Goal: Information Seeking & Learning: Understand process/instructions

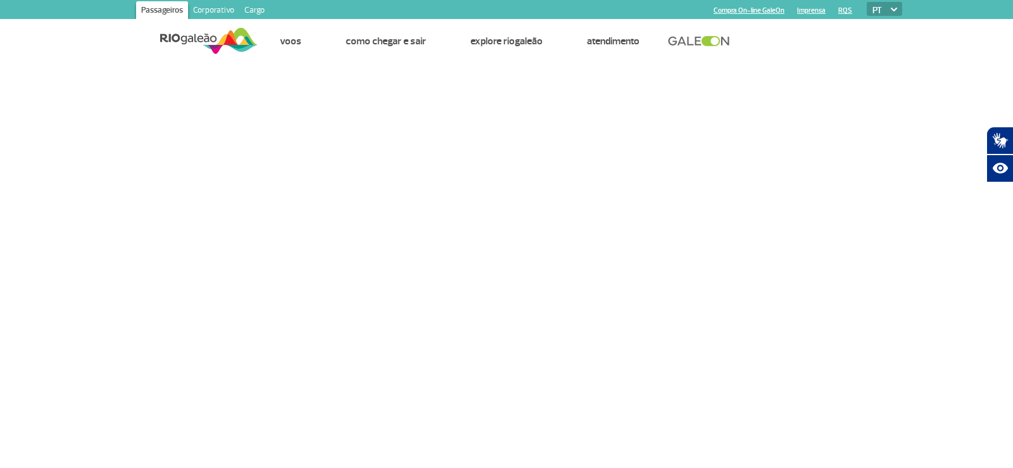
click at [256, 9] on link "Cargo" at bounding box center [254, 11] width 30 height 20
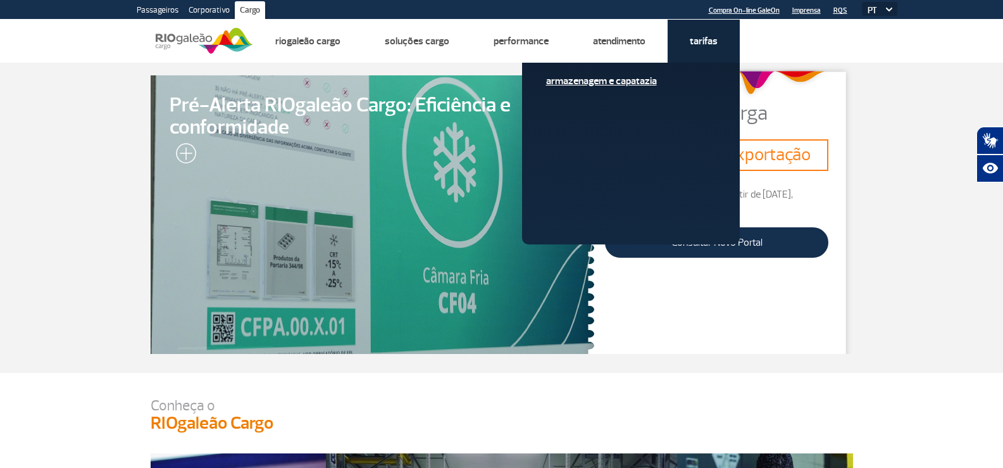
click at [621, 81] on link "Armazenagem e Capatazia" at bounding box center [631, 81] width 170 height 14
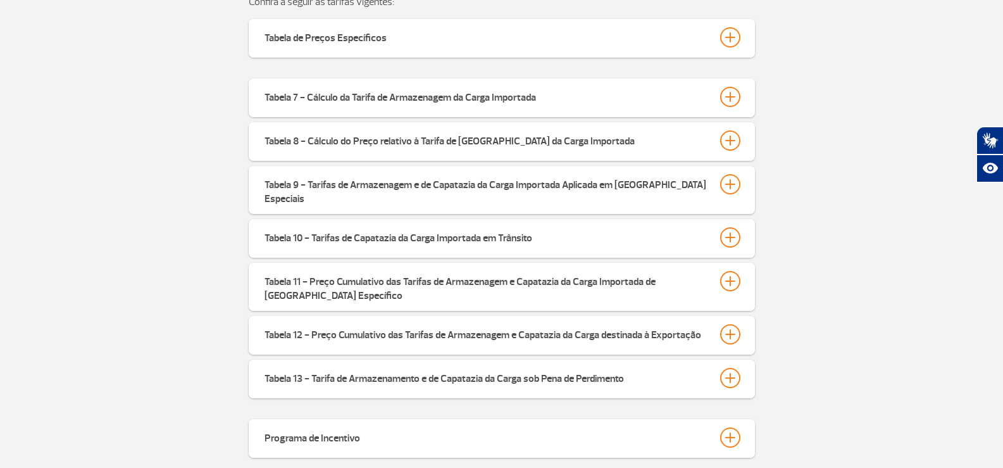
scroll to position [475, 0]
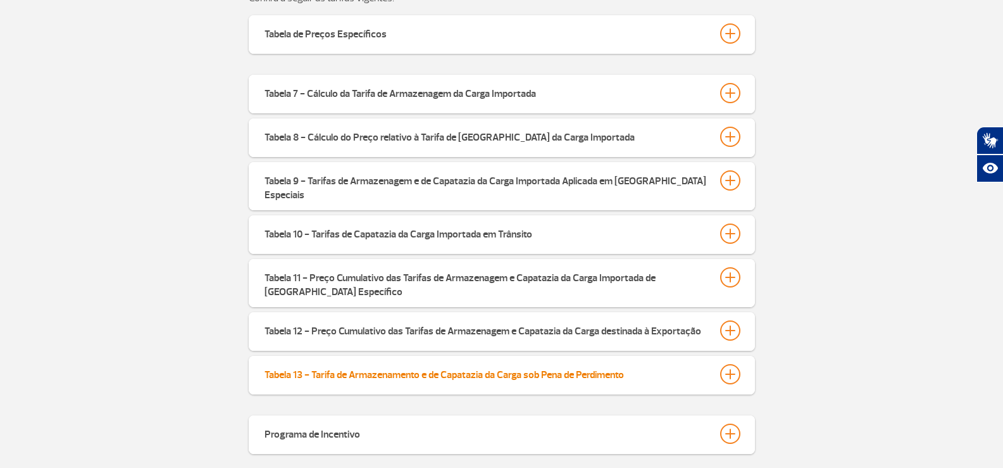
click at [731, 368] on div at bounding box center [730, 374] width 20 height 20
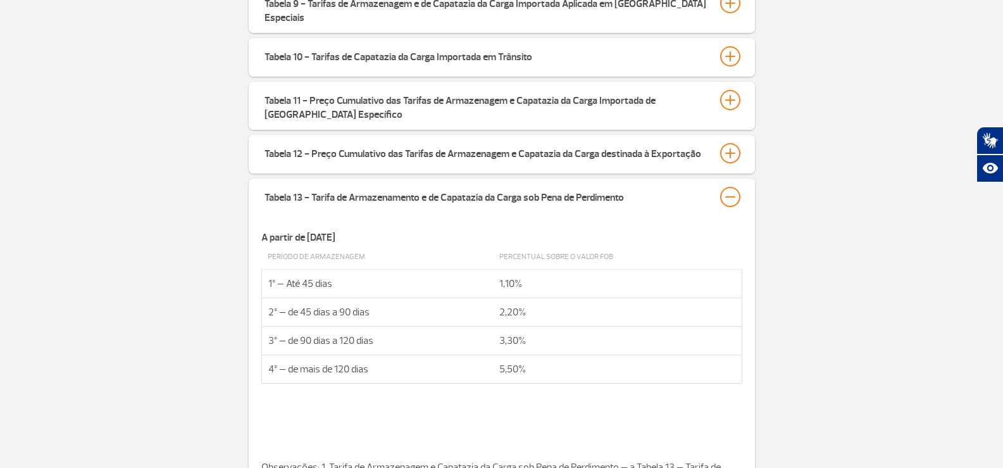
scroll to position [667, 0]
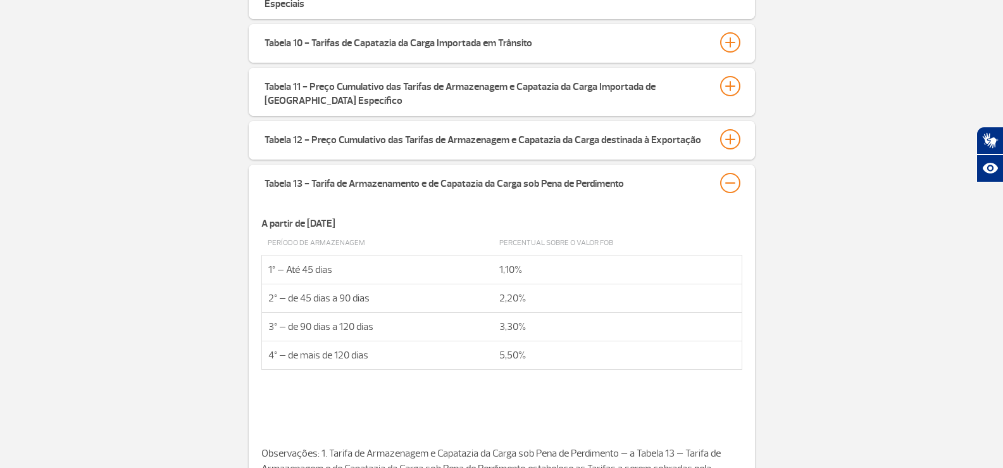
click at [846, 273] on div "Tabela 7 - Cálculo da Tarifa de Armazenagem da Carga Importada A partir de [DAT…" at bounding box center [501, 242] width 1003 height 717
click at [884, 135] on div "Tabela 7 - Cálculo da Tarifa de Armazenagem da Carga Importada A partir de [DAT…" at bounding box center [501, 242] width 1003 height 717
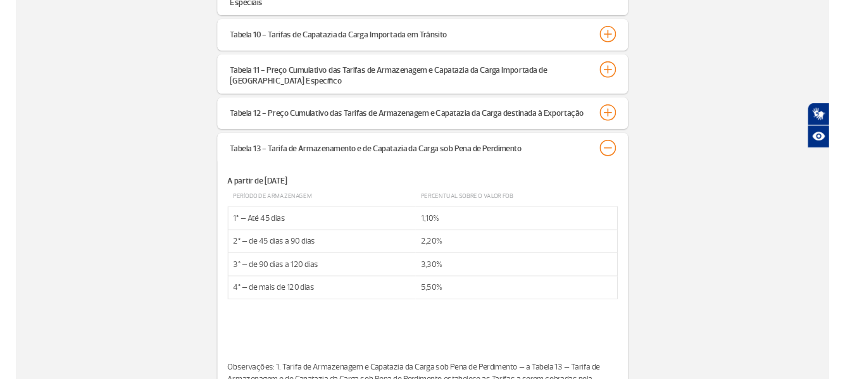
scroll to position [635, 0]
